Goal: Task Accomplishment & Management: Manage account settings

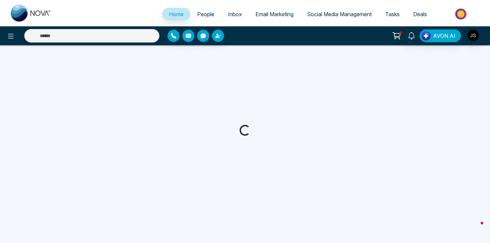
select select "*"
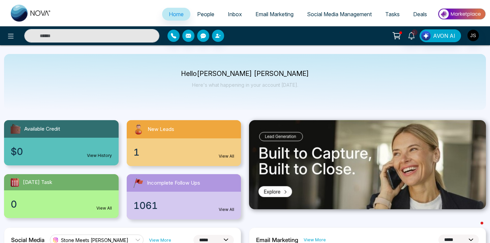
click at [208, 13] on span "People" at bounding box center [205, 14] width 17 height 7
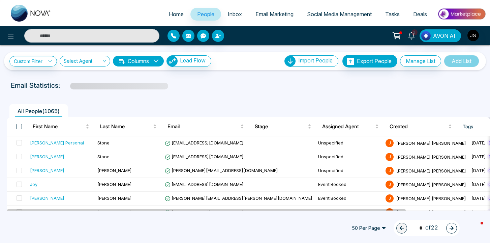
click at [19, 126] on span at bounding box center [19, 126] width 5 height 5
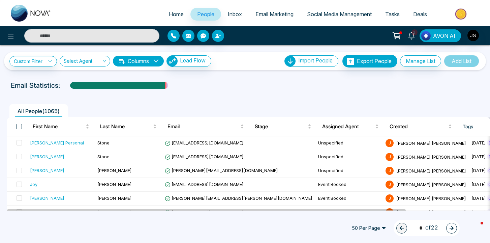
click at [19, 128] on span at bounding box center [19, 126] width 5 height 5
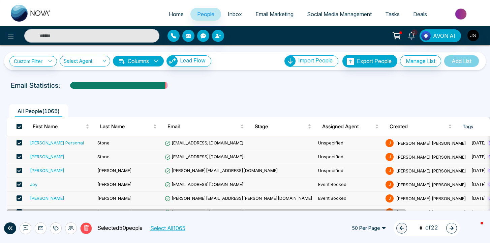
click at [178, 227] on button "Select All 1065" at bounding box center [168, 227] width 40 height 9
click at [67, 230] on div "Delete Selected 1065 people Deselect All" at bounding box center [117, 228] width 202 height 12
click at [68, 230] on div at bounding box center [71, 228] width 12 height 12
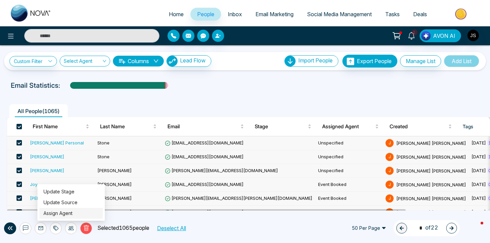
click at [72, 214] on link "Assign Agent" at bounding box center [57, 213] width 29 height 6
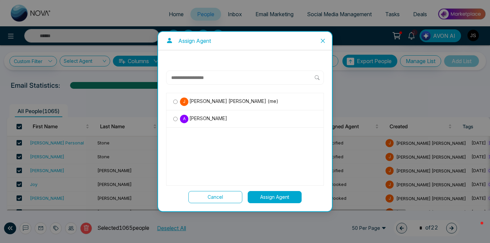
click at [196, 118] on span "[PERSON_NAME]" at bounding box center [207, 118] width 39 height 7
click at [266, 195] on button "Assign Agent" at bounding box center [275, 197] width 54 height 12
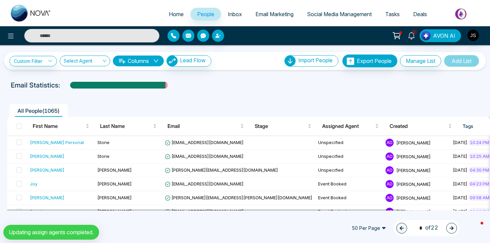
click at [407, 92] on div at bounding box center [245, 91] width 482 height 3
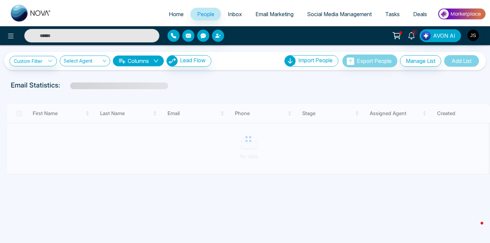
click at [450, 90] on div "Email Statistics:" at bounding box center [245, 85] width 490 height 10
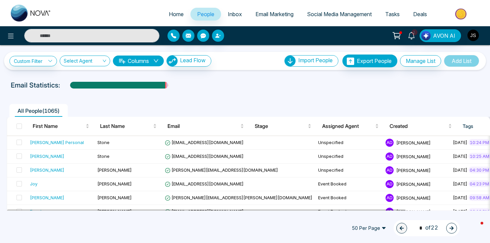
click at [476, 34] on img "button" at bounding box center [473, 35] width 11 height 11
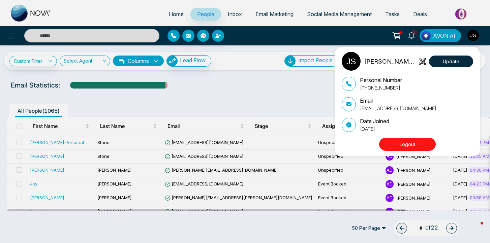
click at [415, 145] on button "Logout" at bounding box center [407, 144] width 57 height 13
